Goal: Information Seeking & Learning: Learn about a topic

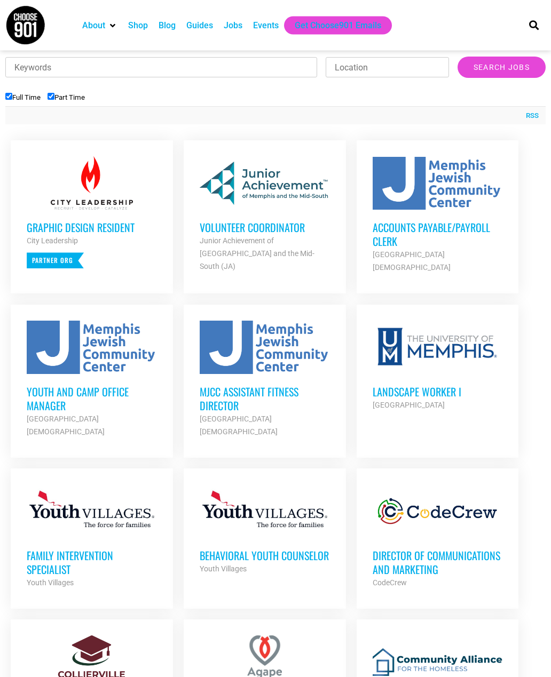
scroll to position [361, 0]
click at [208, 231] on h3 "Volunteer Coordinator" at bounding box center [265, 227] width 130 height 14
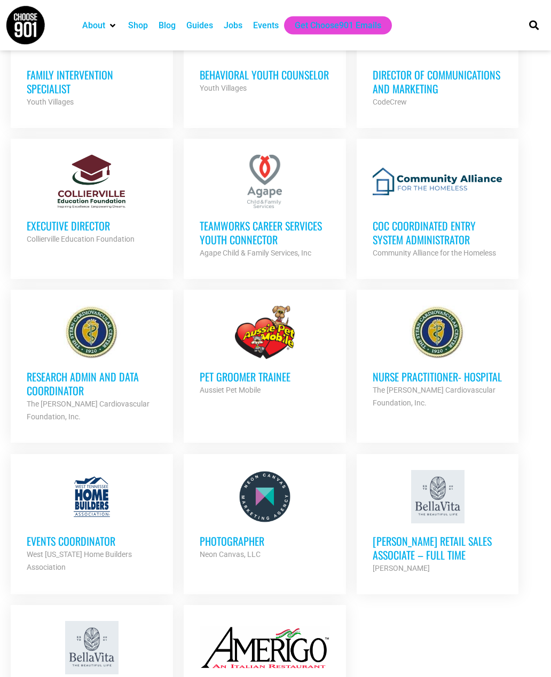
scroll to position [842, 0]
click at [223, 218] on h3 "TeamWorks Career Services Youth Connector" at bounding box center [265, 232] width 130 height 28
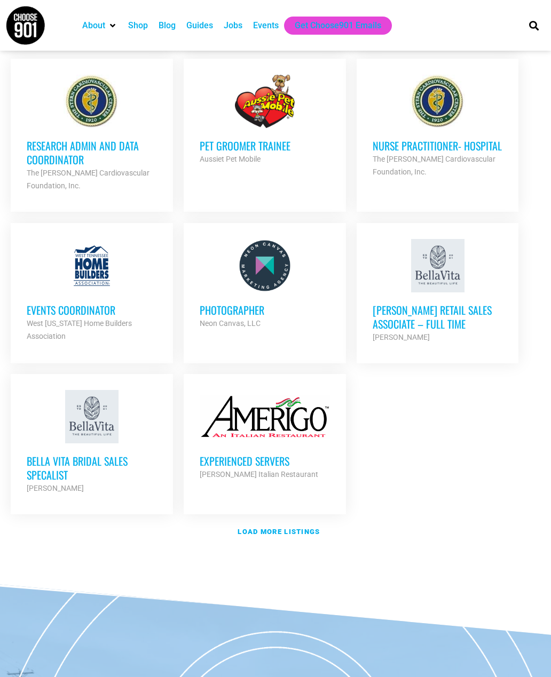
scroll to position [1071, 0]
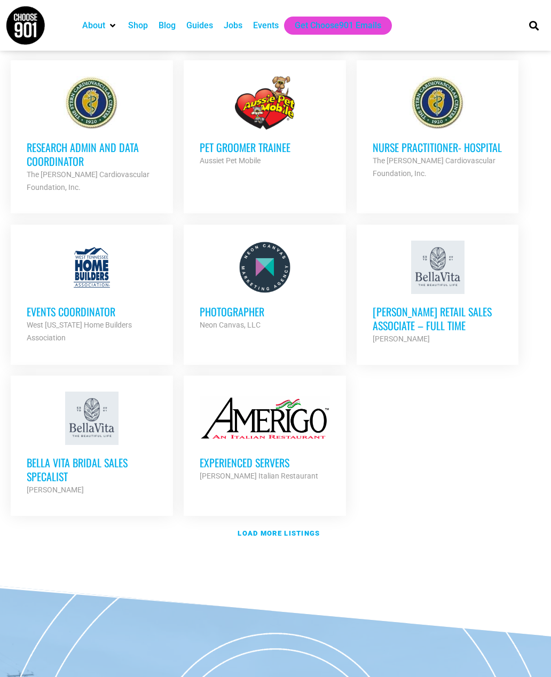
click at [51, 456] on h3 "Bella Vita Bridal Sales Specalist" at bounding box center [92, 470] width 130 height 28
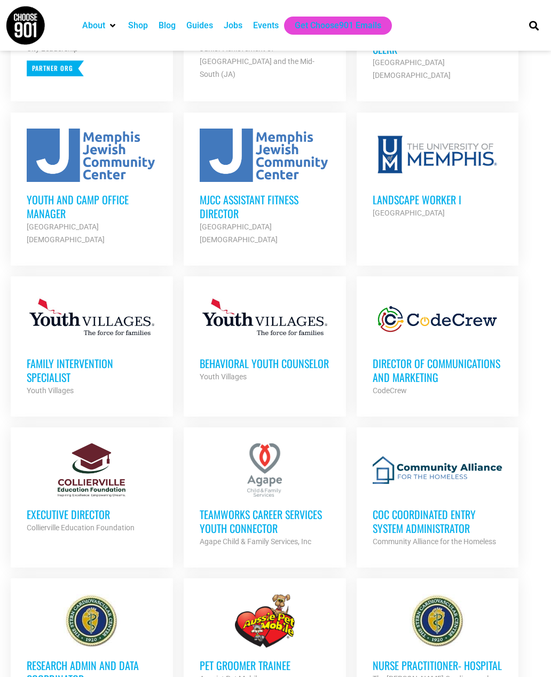
scroll to position [531, 0]
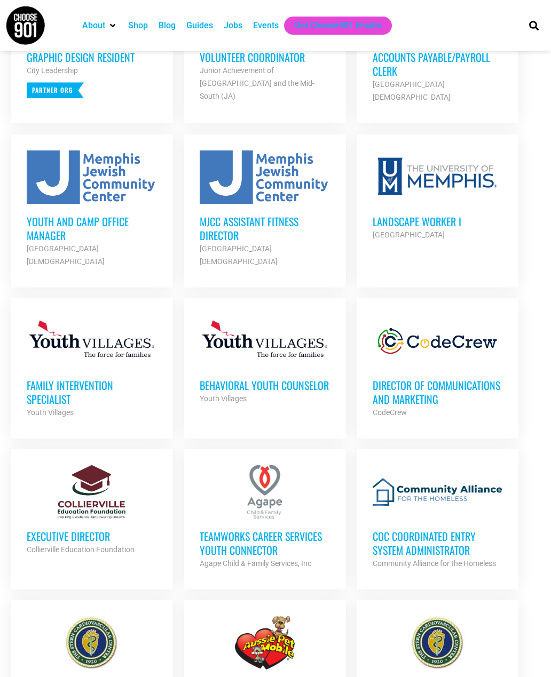
click at [447, 215] on h3 "Landscape Worker I" at bounding box center [438, 222] width 130 height 14
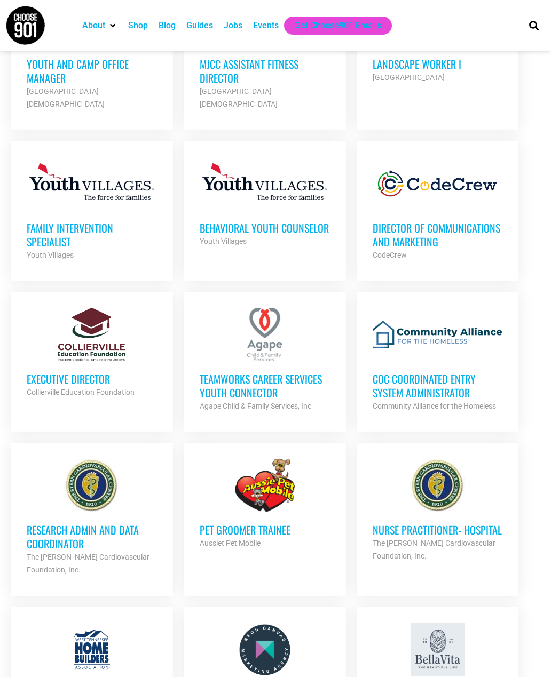
scroll to position [687, 0]
